Goal: Navigation & Orientation: Find specific page/section

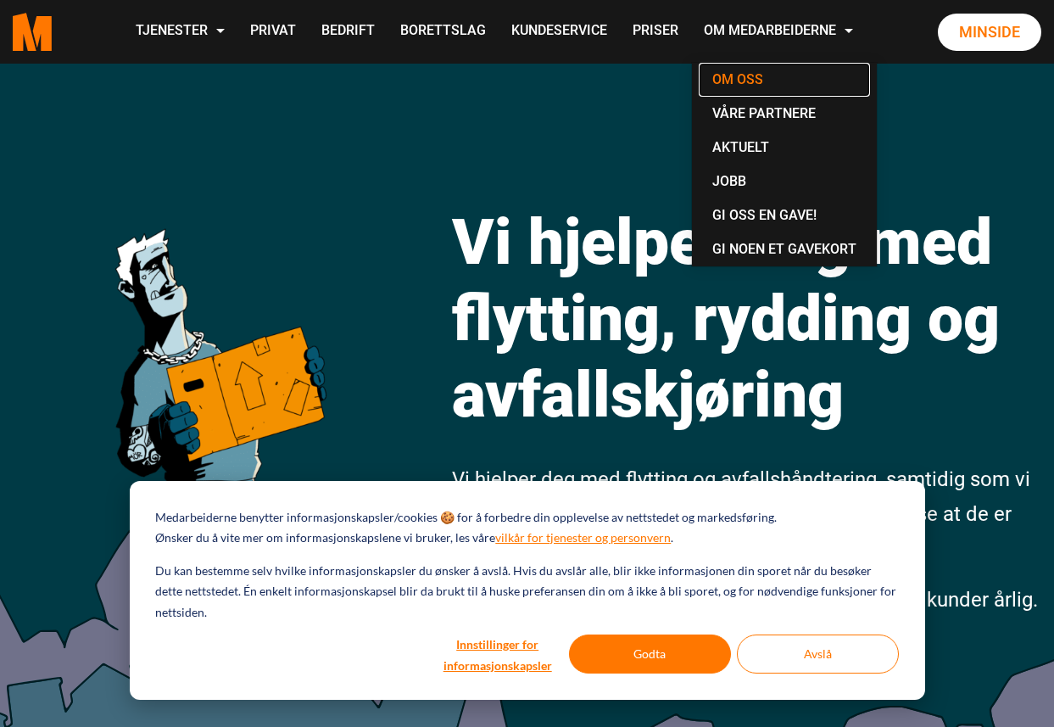
click at [746, 79] on link "Om oss" at bounding box center [784, 80] width 171 height 34
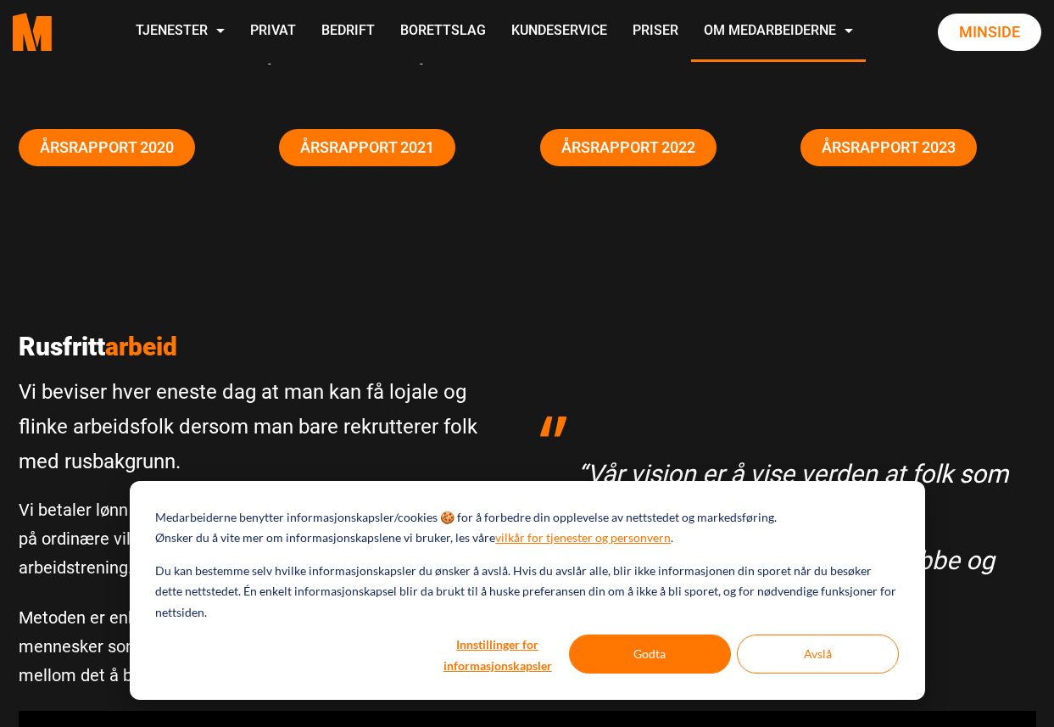
scroll to position [462, 0]
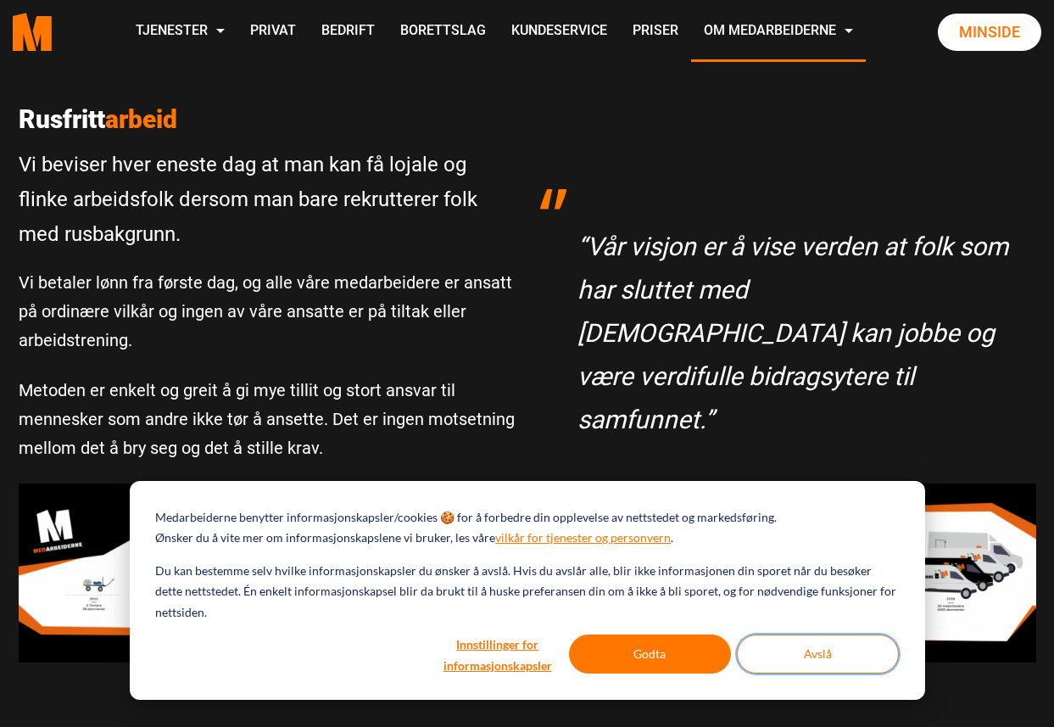
click at [770, 658] on button "Avslå" at bounding box center [818, 653] width 162 height 39
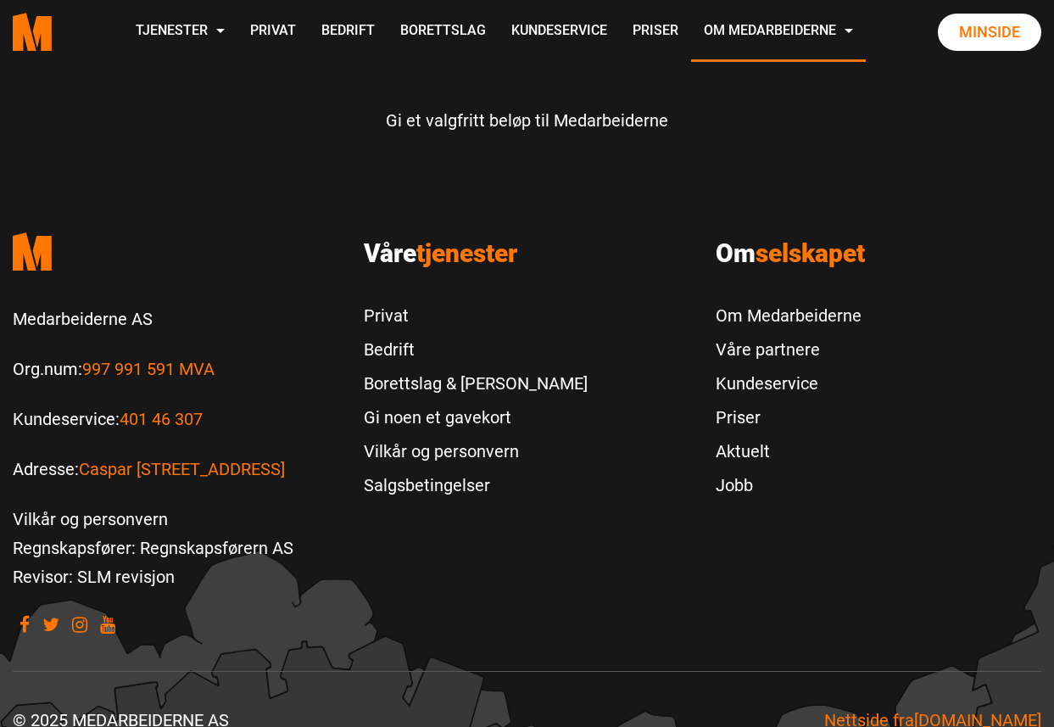
scroll to position [5368, 0]
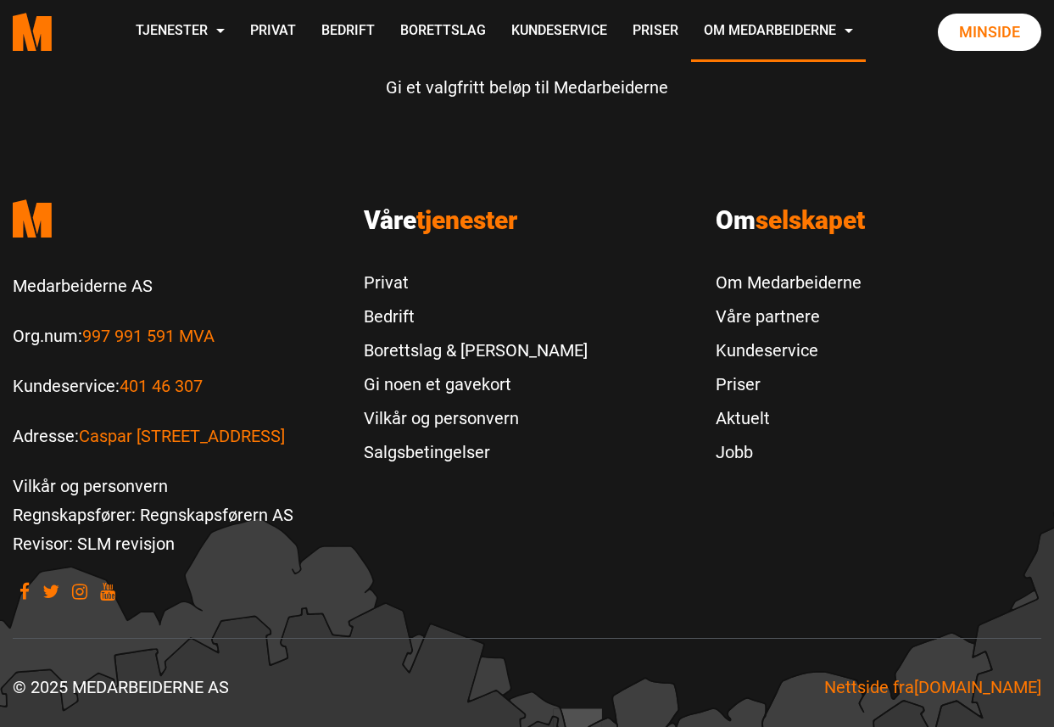
click at [634, 507] on footer ".cls-1{filter:url(#drop-shadow-2)}.cls-1,.cls-2{fill:#ff7700;stroke-width:0px}.…" at bounding box center [527, 444] width 1054 height 566
